Goal: Information Seeking & Learning: Learn about a topic

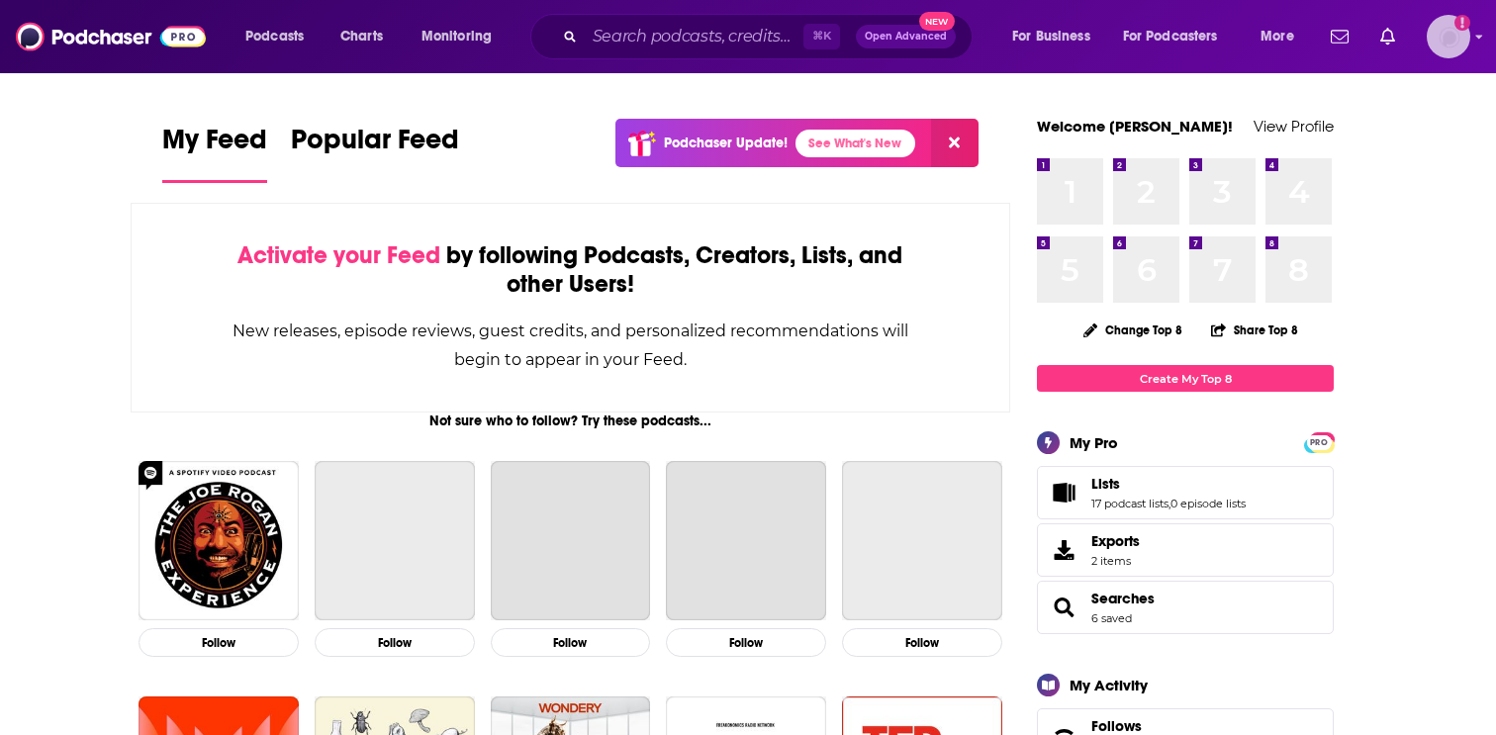
click at [1450, 45] on img "Logged in as EllaRoseMurphy" at bounding box center [1449, 37] width 44 height 44
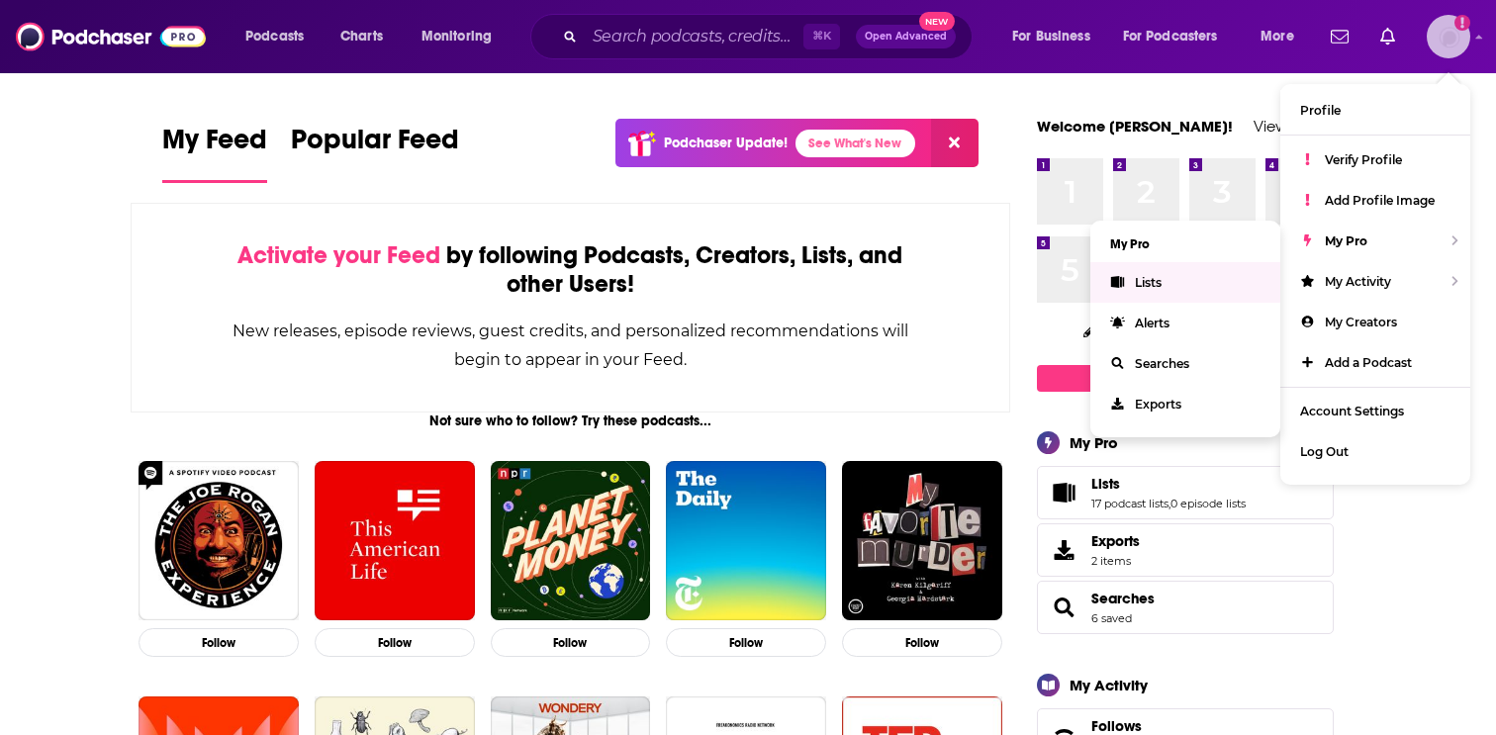
click at [1188, 281] on link "Lists" at bounding box center [1185, 282] width 190 height 41
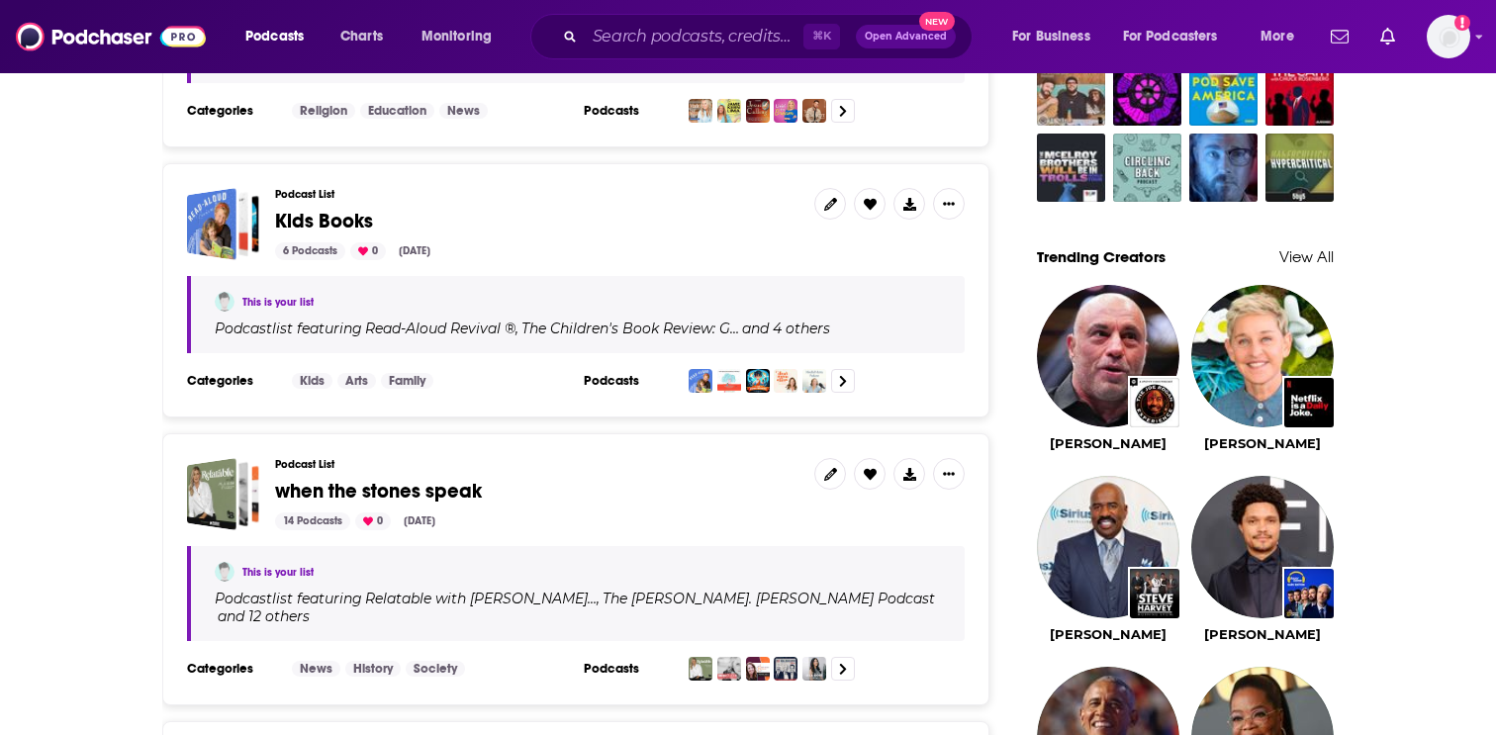
scroll to position [1621, 0]
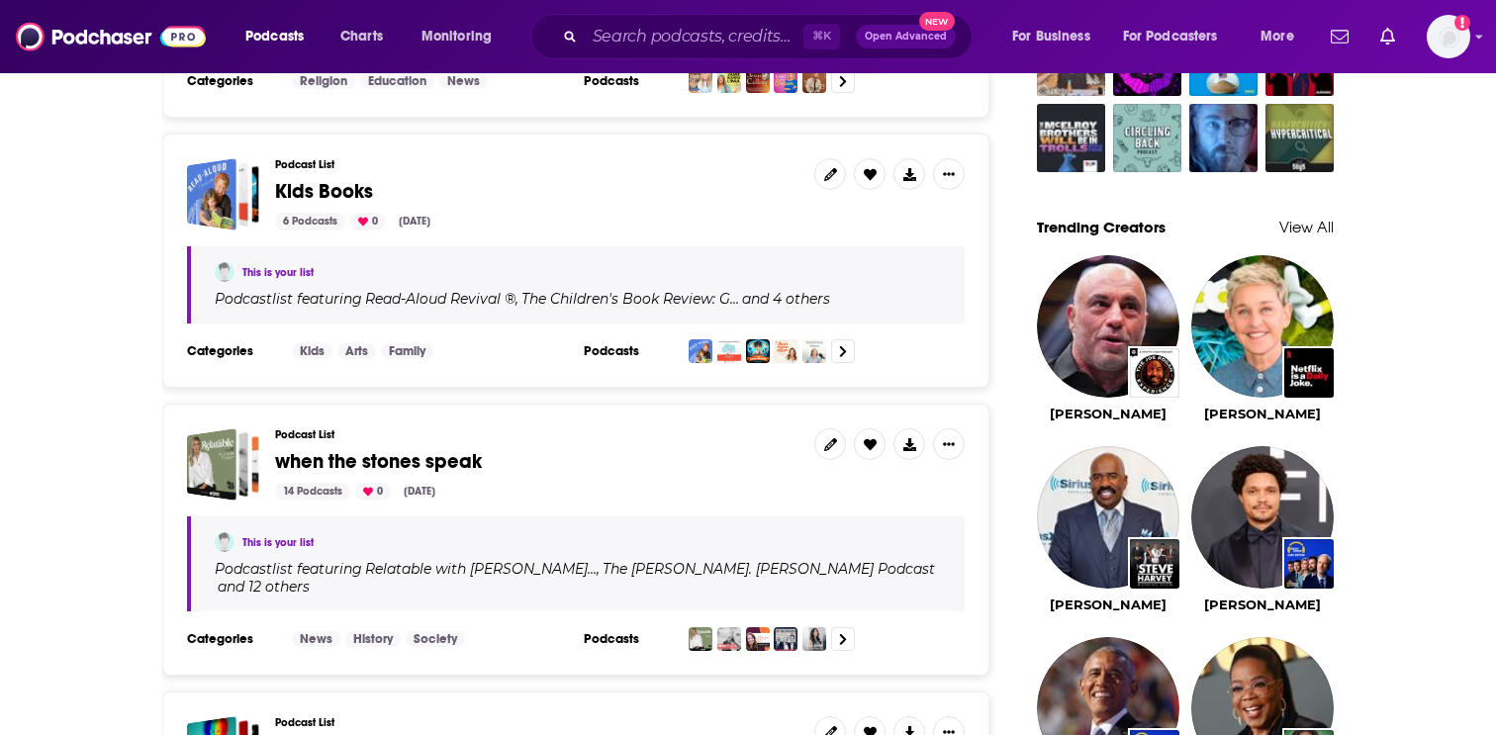
click at [347, 179] on span "Kids Books" at bounding box center [324, 191] width 98 height 25
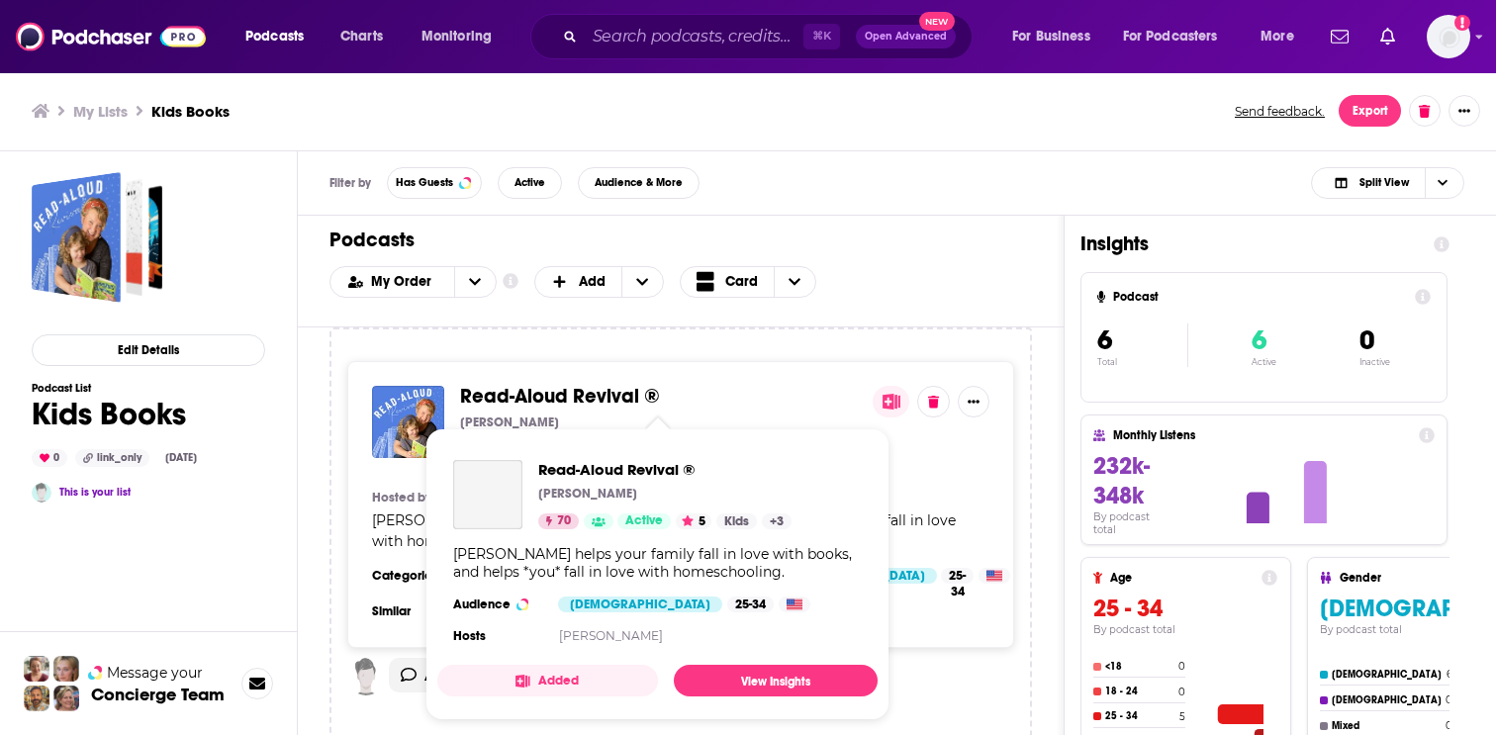
click at [590, 399] on span "Read-Aloud Revival ®" at bounding box center [560, 396] width 200 height 25
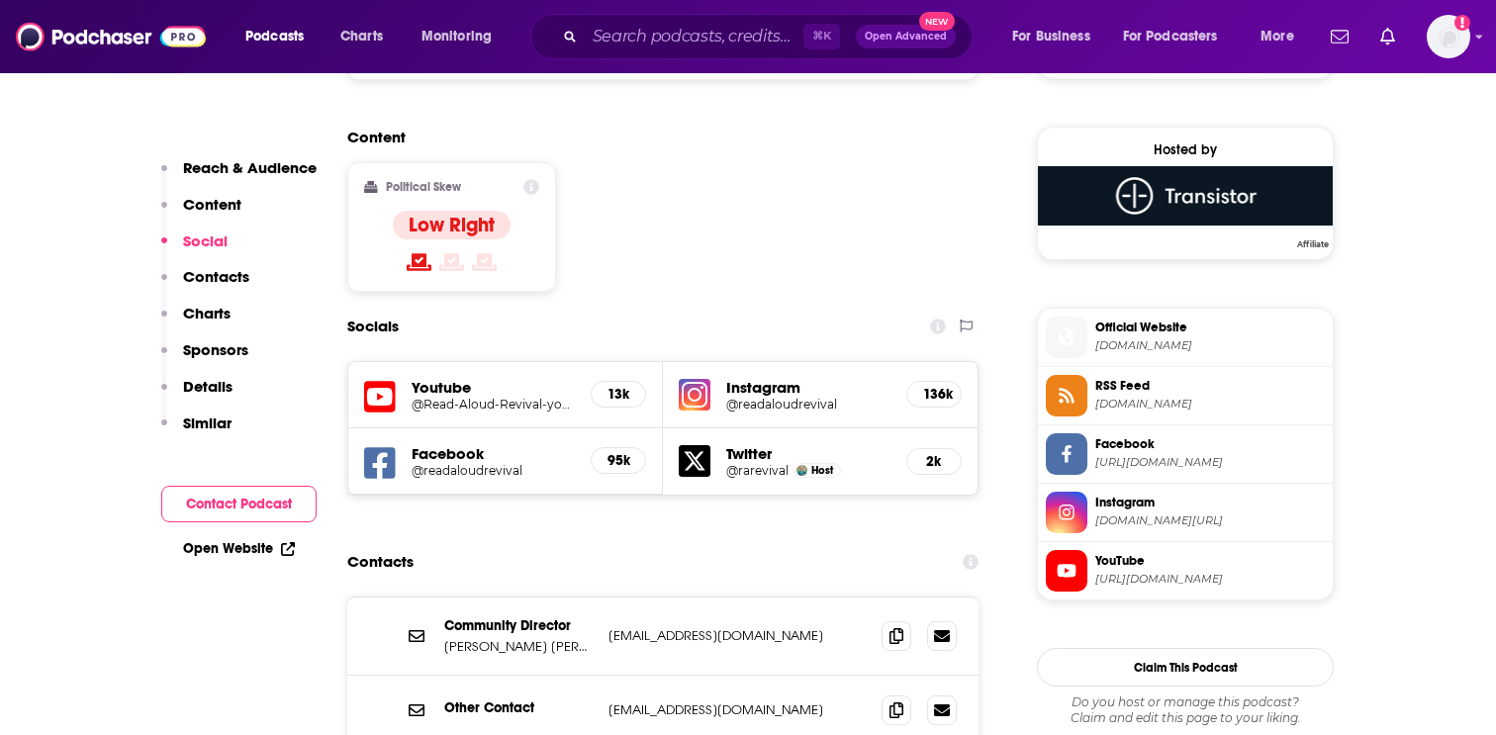
scroll to position [1561, 0]
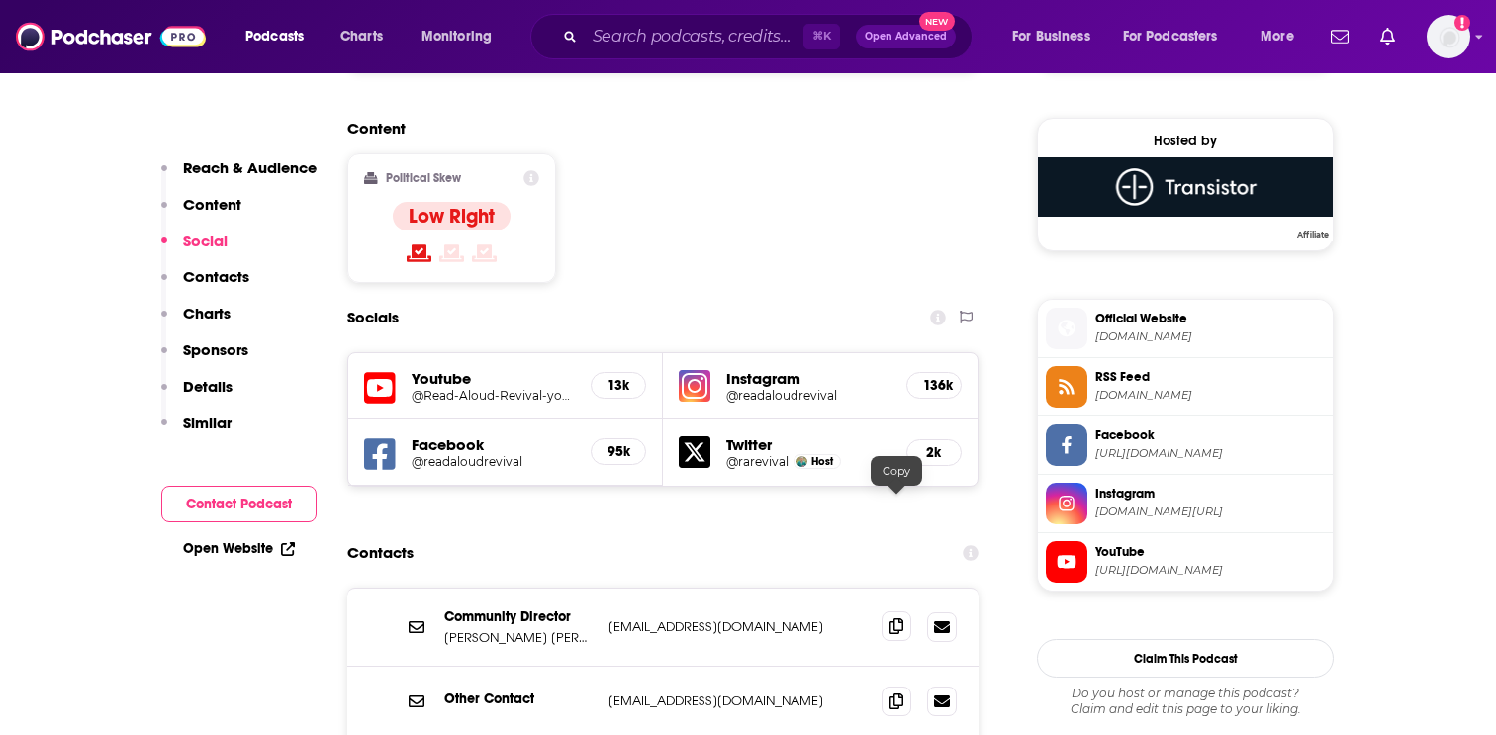
click at [899, 611] on span at bounding box center [896, 626] width 30 height 30
click at [1460, 37] on img "Logged in as EllaRoseMurphy" at bounding box center [1449, 37] width 44 height 44
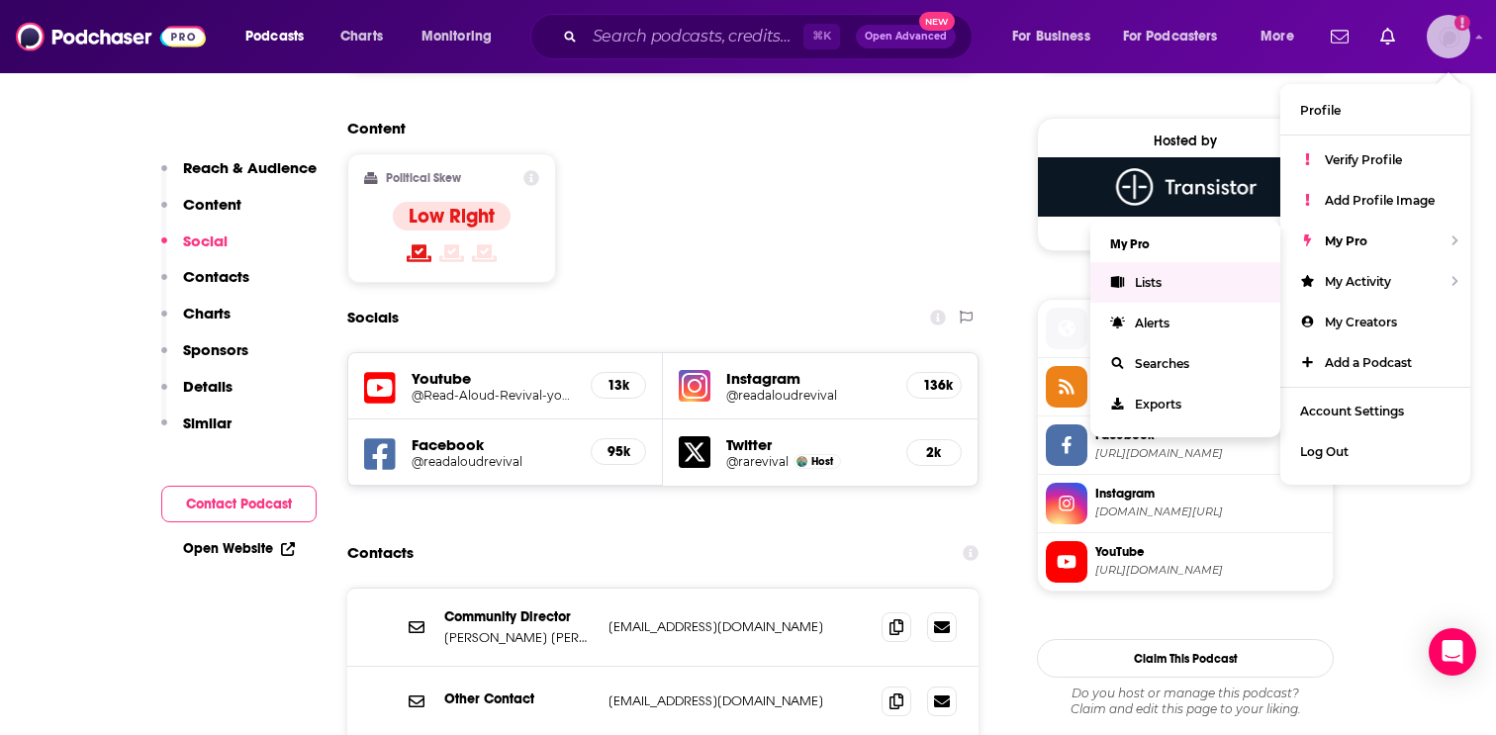
click at [1211, 285] on link "Lists" at bounding box center [1185, 282] width 190 height 41
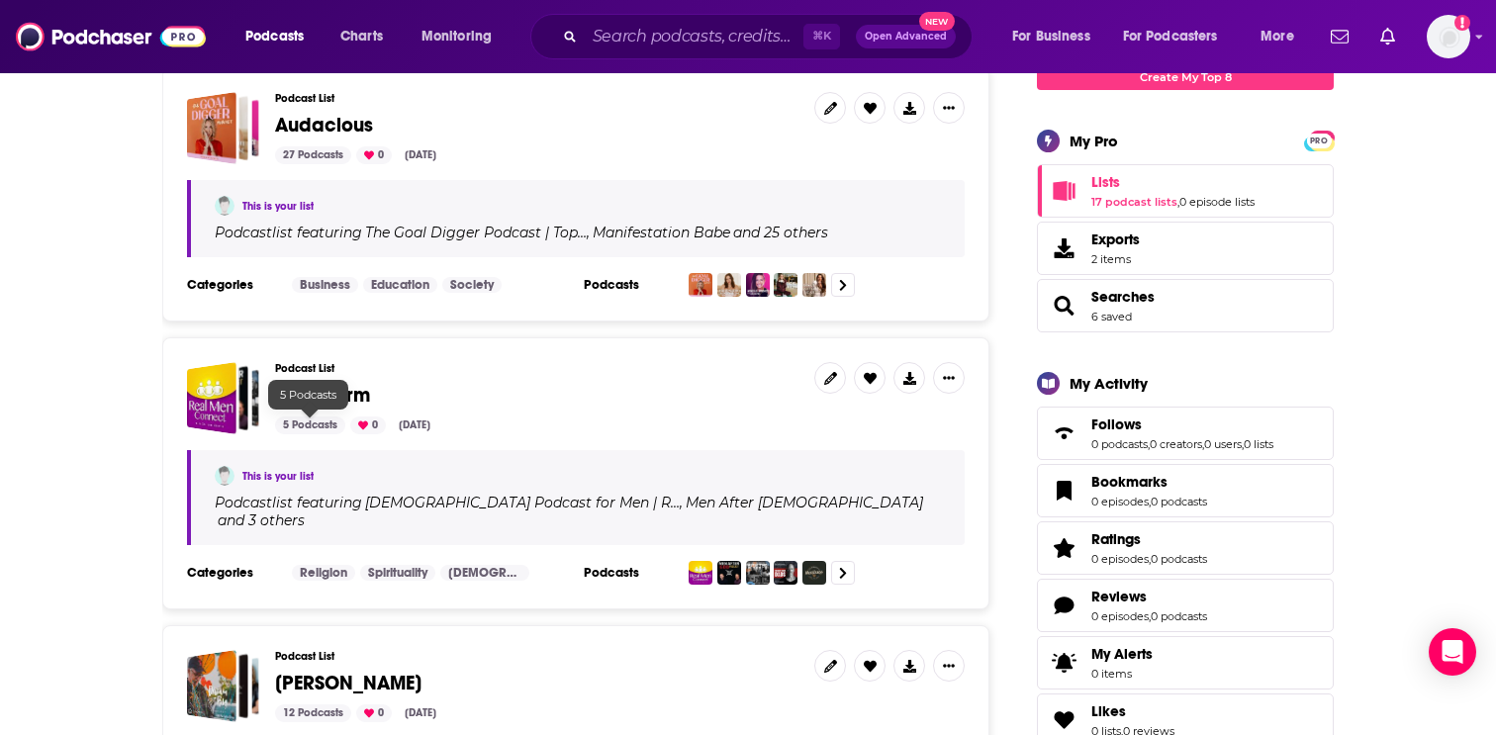
scroll to position [304, 0]
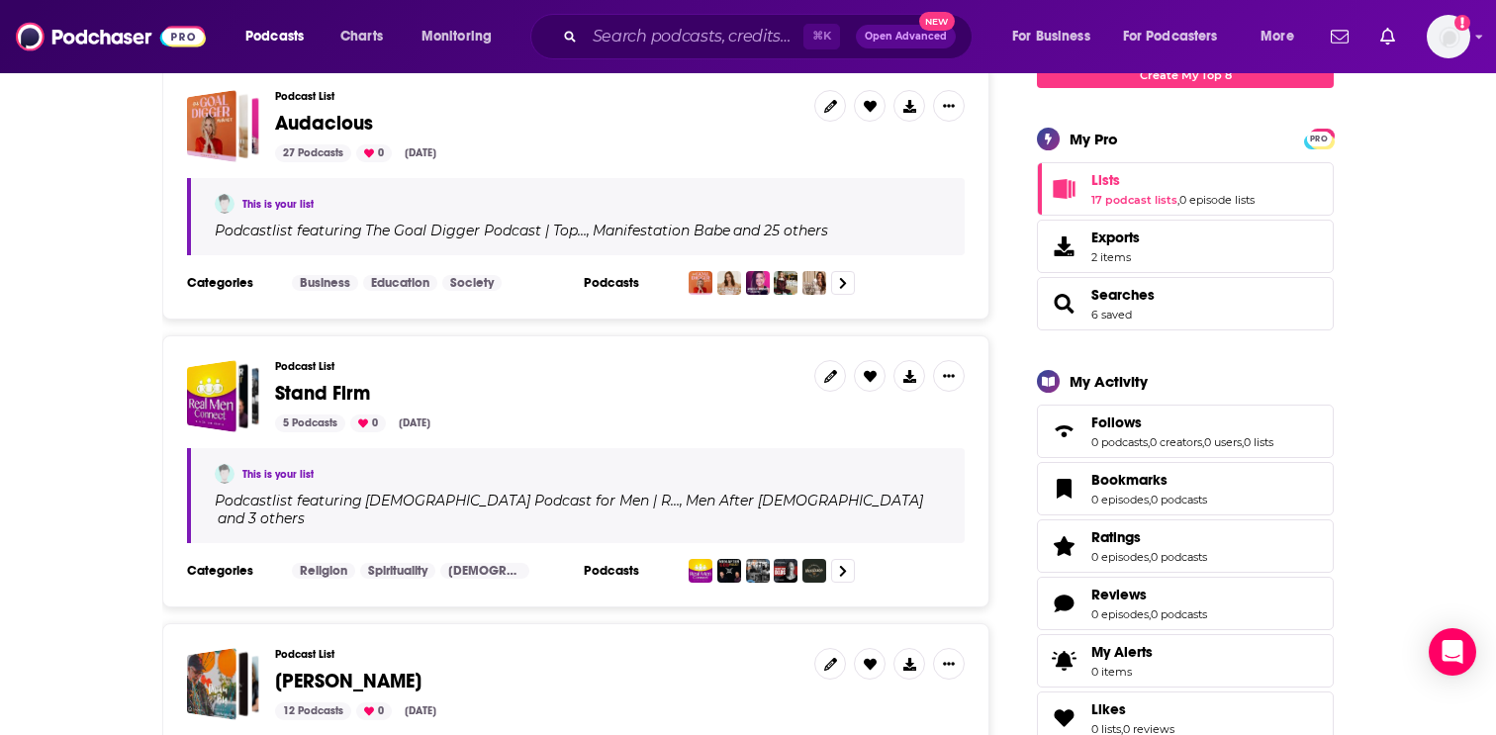
click at [339, 385] on span "Stand Firm" at bounding box center [322, 393] width 95 height 25
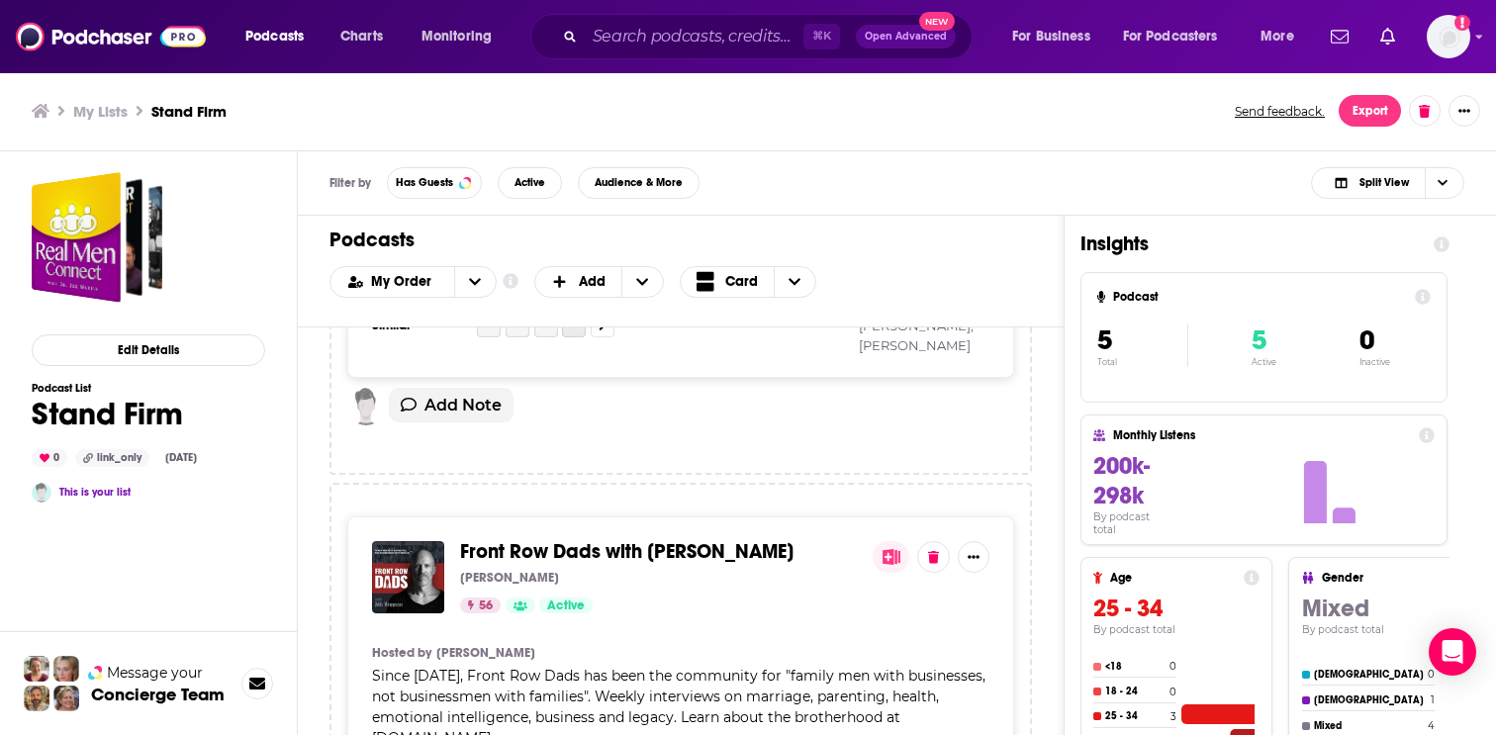
scroll to position [1897, 0]
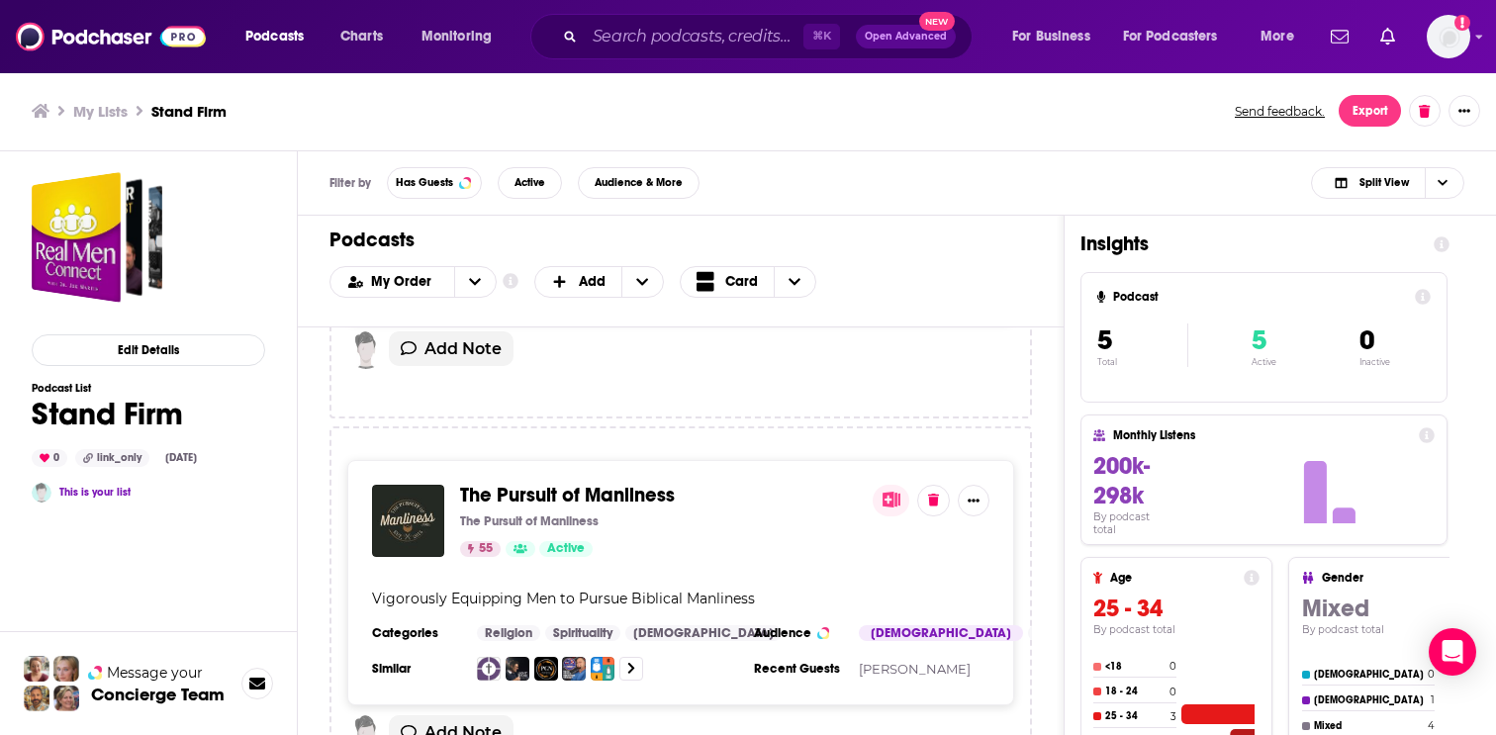
click at [596, 485] on div "The Pursuit of Manliness The Pursuit of Manliness 55 Active" at bounding box center [658, 521] width 397 height 72
click at [597, 483] on span "The Pursuit of Manliness" at bounding box center [567, 495] width 215 height 25
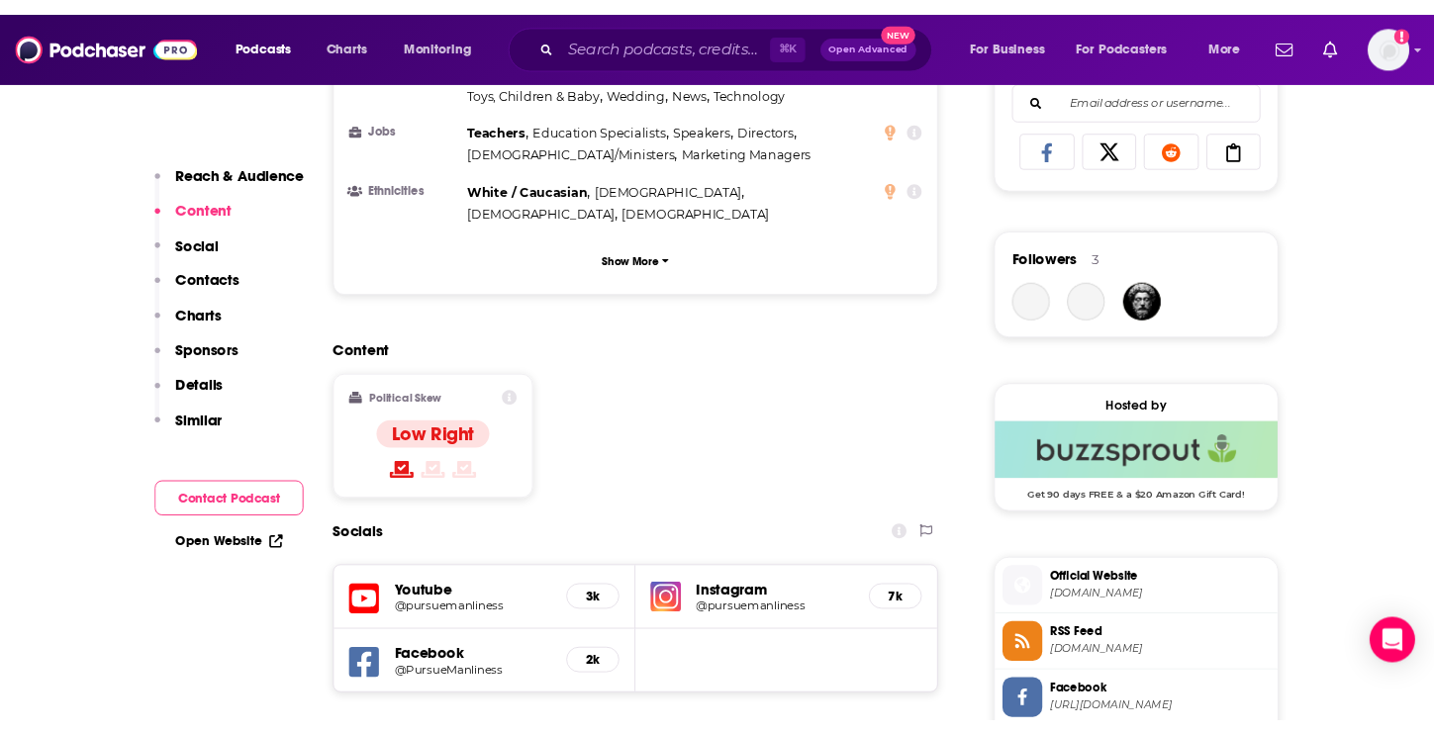
scroll to position [1789, 0]
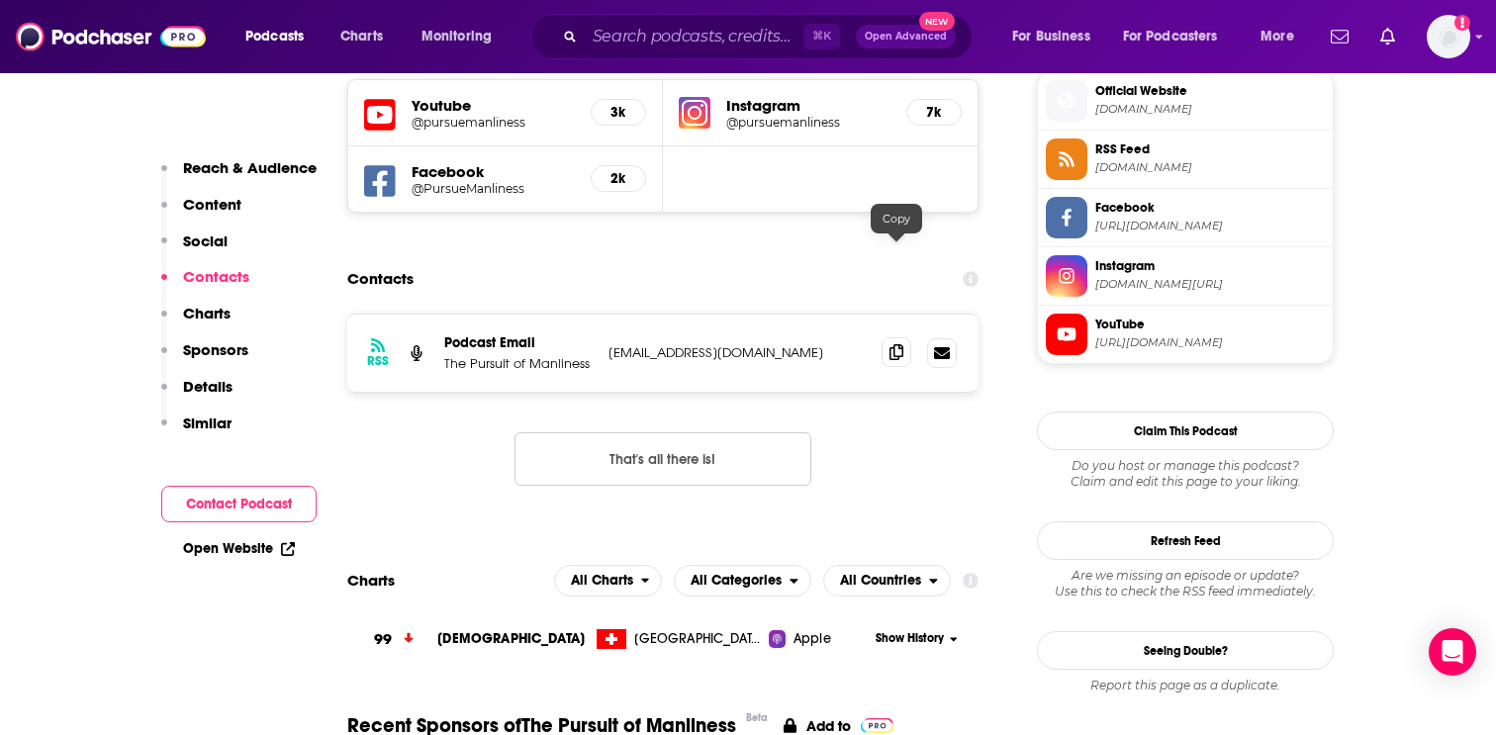
click at [906, 337] on span at bounding box center [896, 352] width 30 height 30
